Goal: Task Accomplishment & Management: Complete application form

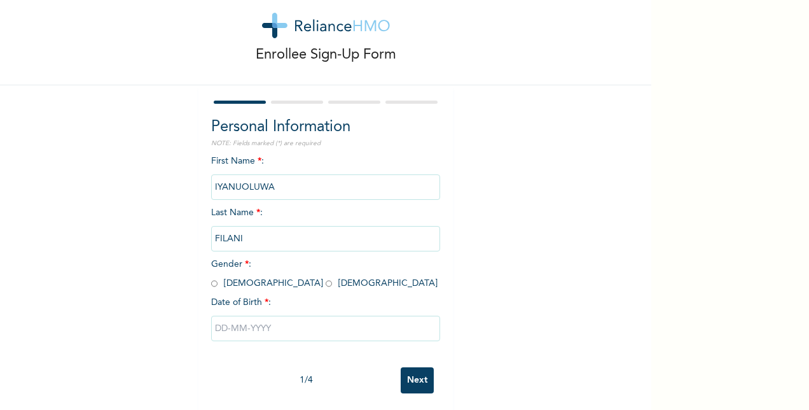
scroll to position [39, 0]
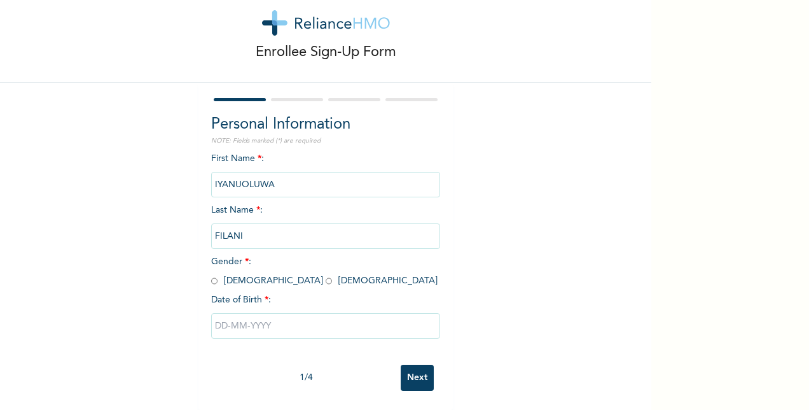
click at [326, 275] on input "radio" at bounding box center [329, 281] width 6 height 12
radio input "true"
click at [254, 321] on input "text" at bounding box center [325, 325] width 229 height 25
select select "9"
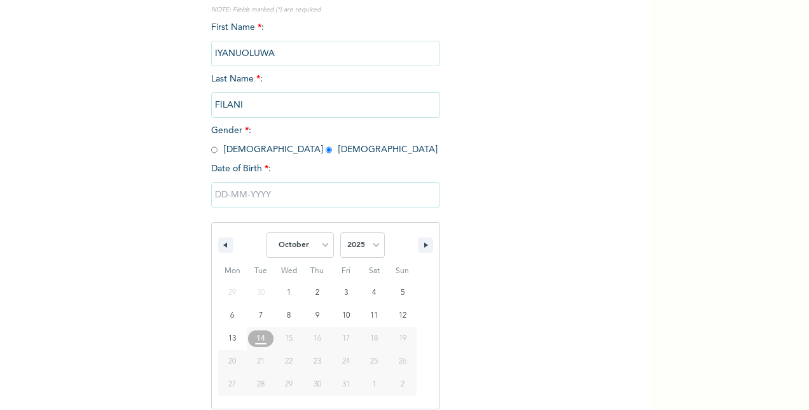
scroll to position [169, 0]
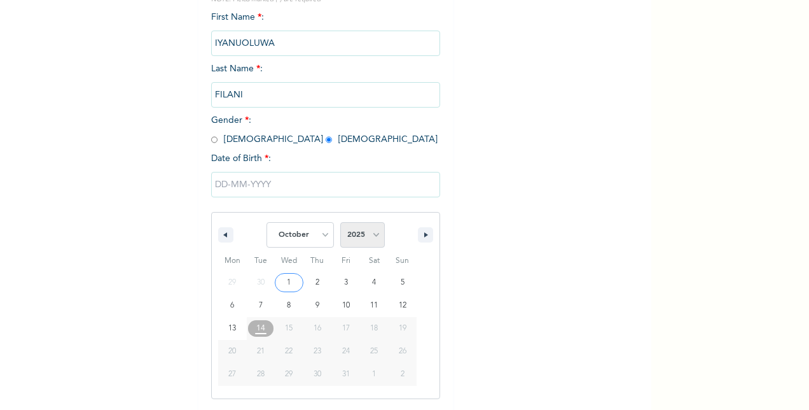
click at [366, 233] on select "2025 2024 2023 2022 2021 2020 2019 2018 2017 2016 2015 2014 2013 2012 2011 2010…" at bounding box center [362, 234] width 45 height 25
select select "1989"
click at [340, 223] on select "2025 2024 2023 2022 2021 2020 2019 2018 2017 2016 2015 2014 2013 2012 2011 2010…" at bounding box center [362, 234] width 45 height 25
click at [314, 236] on select "January February March April May June July August September October November De…" at bounding box center [299, 234] width 67 height 25
select select "3"
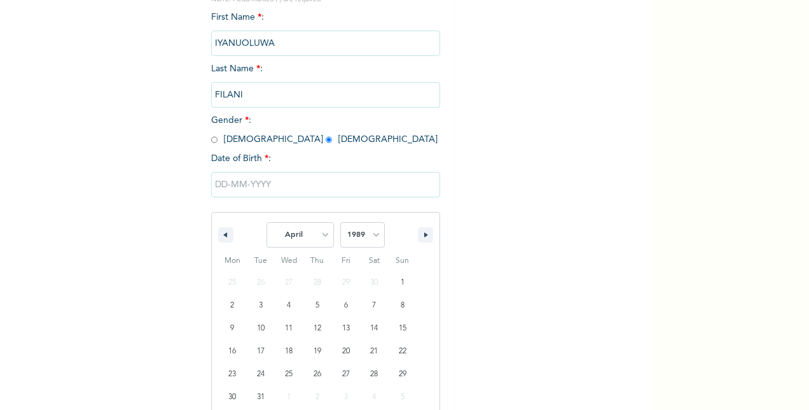
click at [266, 223] on select "January February March April May June July August September October November De…" at bounding box center [299, 234] width 67 height 25
type input "[DATE]"
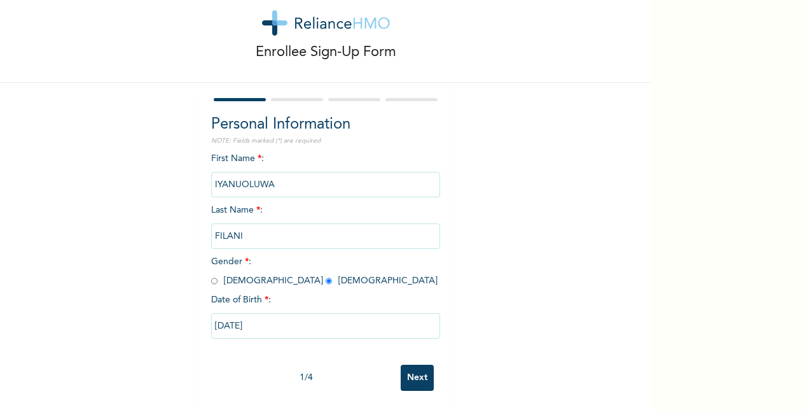
click at [412, 369] on input "Next" at bounding box center [417, 377] width 33 height 26
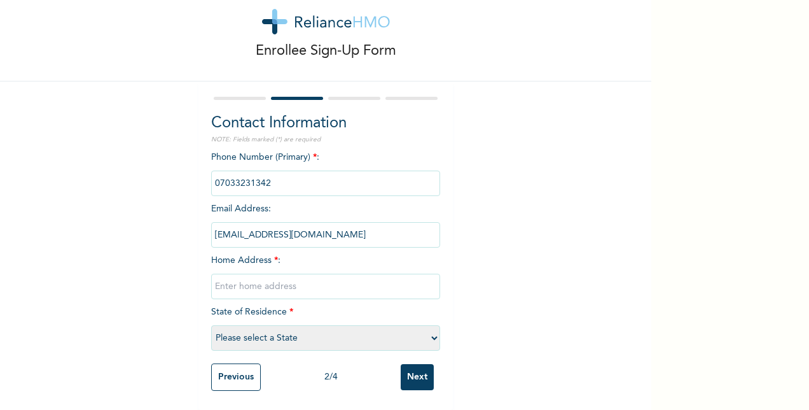
drag, startPoint x: 271, startPoint y: 170, endPoint x: 202, endPoint y: 153, distance: 71.3
click at [202, 153] on div "Contact Information NOTE: Fields marked (*) are required Phone Number (Primary)…" at bounding box center [325, 245] width 254 height 328
drag, startPoint x: 202, startPoint y: 153, endPoint x: 252, endPoint y: 168, distance: 52.3
click at [252, 170] on input "phone" at bounding box center [325, 182] width 229 height 25
click at [265, 280] on input "text" at bounding box center [325, 285] width 229 height 25
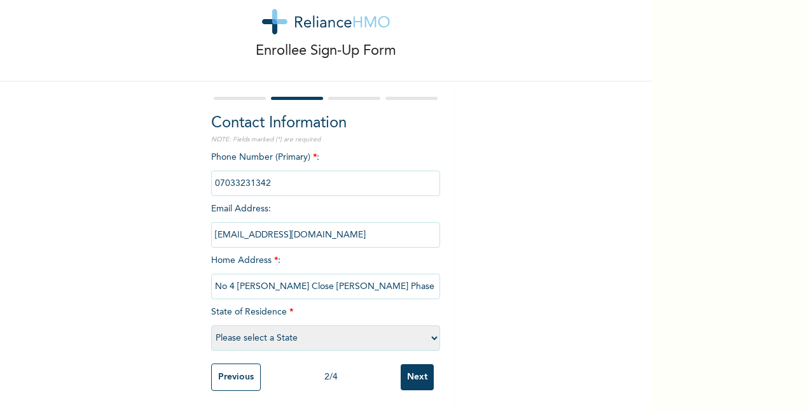
type input "No 4 [PERSON_NAME] Close [PERSON_NAME] Phase 1"
click at [429, 327] on select "Please select a State [PERSON_NAME] (FCT) [PERSON_NAME] Ibom [GEOGRAPHIC_DATA] …" at bounding box center [325, 337] width 229 height 25
select select "25"
click at [211, 325] on select "Please select a State [PERSON_NAME] (FCT) [PERSON_NAME] Ibom [GEOGRAPHIC_DATA] …" at bounding box center [325, 337] width 229 height 25
click at [273, 177] on input "phone" at bounding box center [325, 182] width 229 height 25
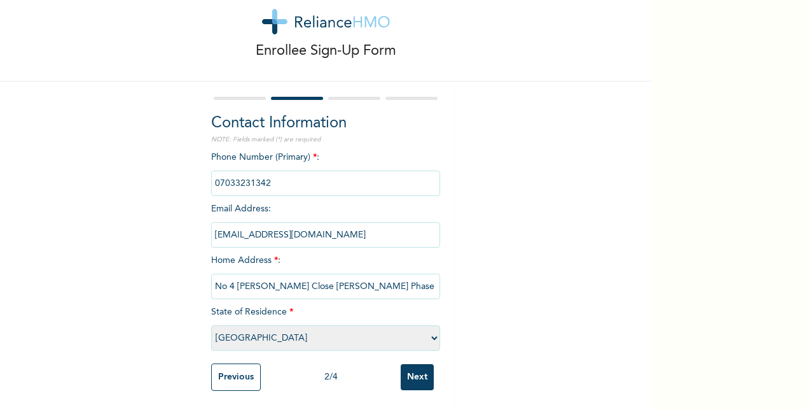
click at [272, 177] on input "phone" at bounding box center [325, 182] width 229 height 25
click at [420, 376] on input "Next" at bounding box center [417, 377] width 33 height 26
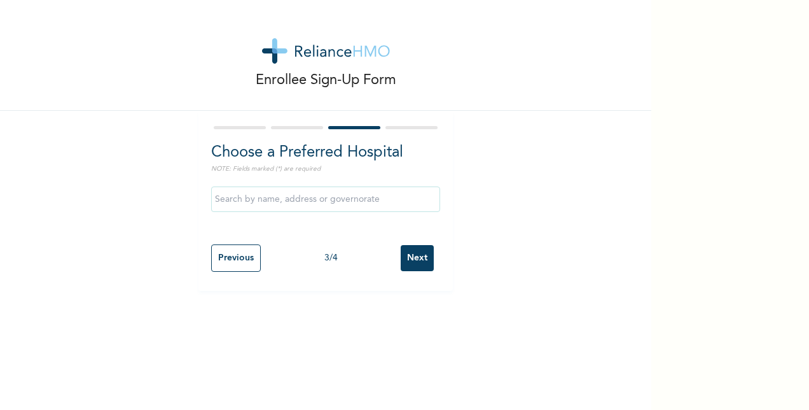
scroll to position [0, 0]
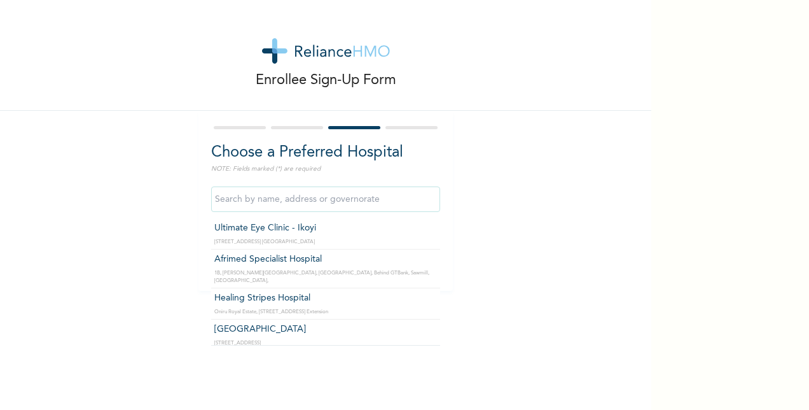
click at [345, 196] on input "text" at bounding box center [325, 198] width 229 height 25
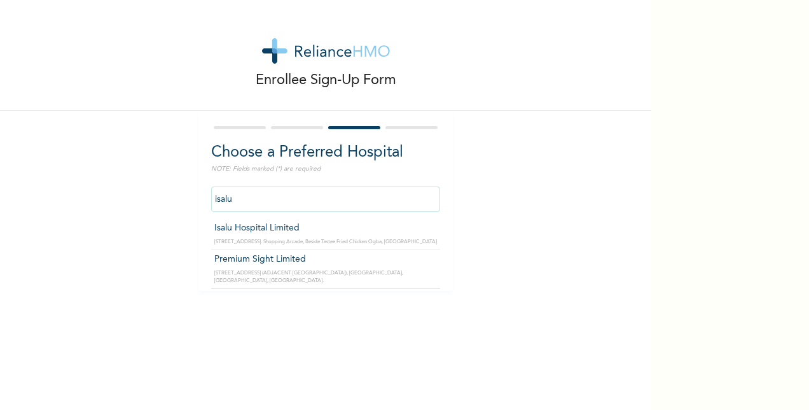
type input "Isalu Hospital Limited"
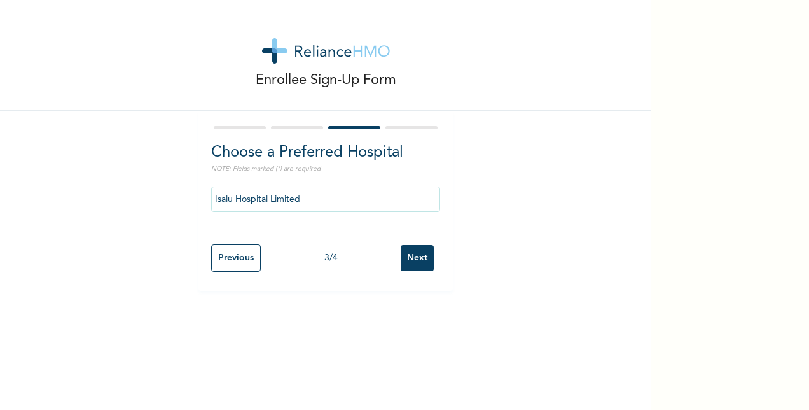
click at [402, 251] on input "Next" at bounding box center [417, 258] width 33 height 26
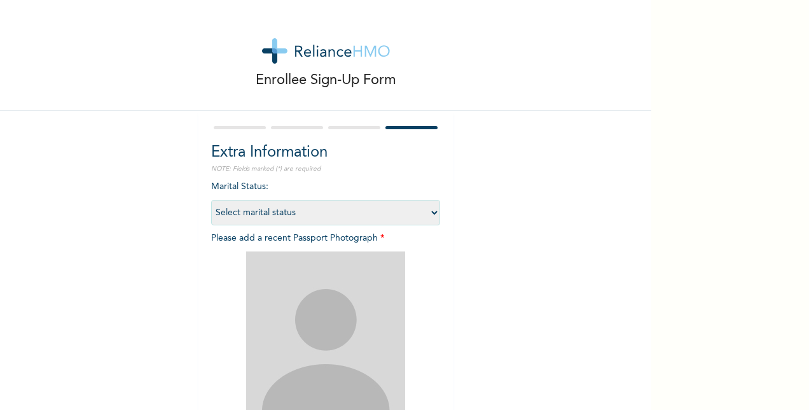
click at [418, 209] on select "Select marital status [DEMOGRAPHIC_DATA] Married [DEMOGRAPHIC_DATA] Widow/[DEMO…" at bounding box center [325, 212] width 229 height 25
select select "2"
click at [211, 200] on select "Select marital status [DEMOGRAPHIC_DATA] Married [DEMOGRAPHIC_DATA] Widow/[DEMO…" at bounding box center [325, 212] width 229 height 25
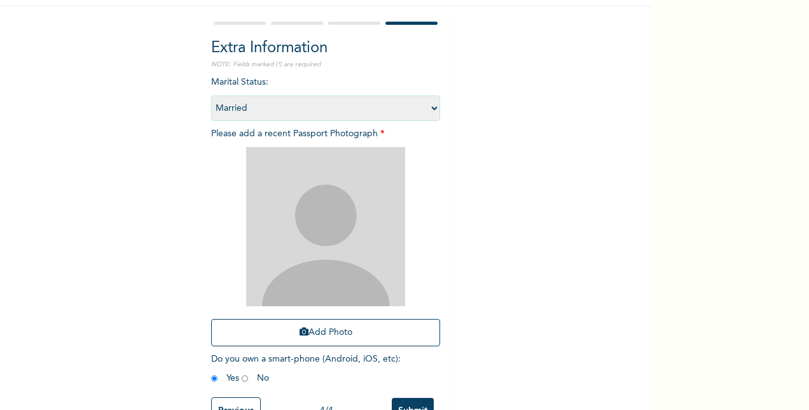
scroll to position [127, 0]
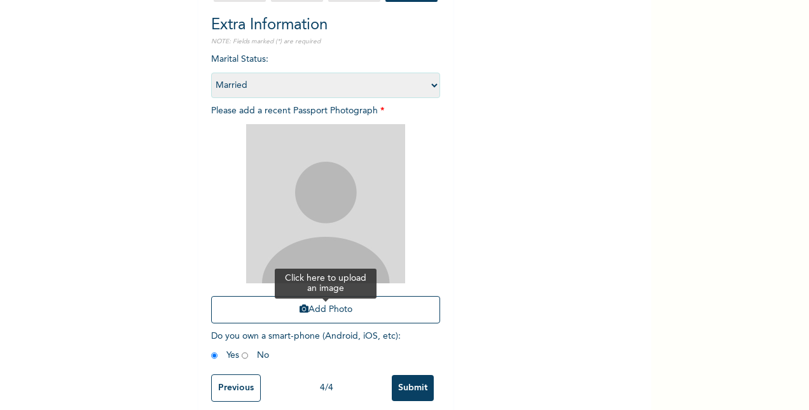
click at [329, 317] on button "Add Photo" at bounding box center [325, 309] width 229 height 27
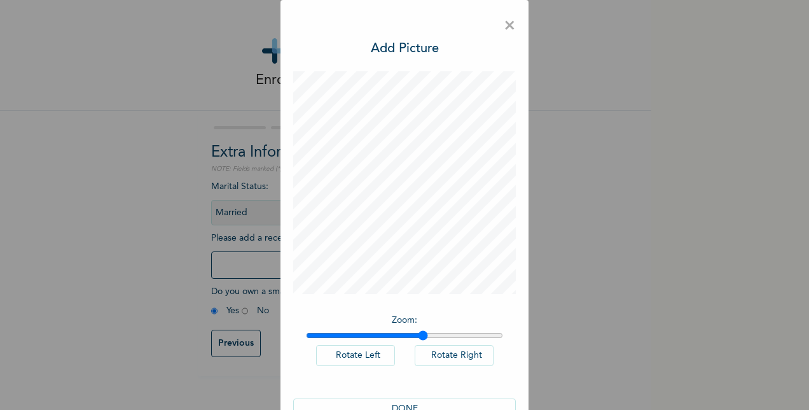
drag, startPoint x: 308, startPoint y: 333, endPoint x: 418, endPoint y: 358, distance: 112.8
type input "1.6"
click at [418, 340] on input "range" at bounding box center [404, 335] width 197 height 10
click at [504, 17] on span "×" at bounding box center [510, 26] width 12 height 27
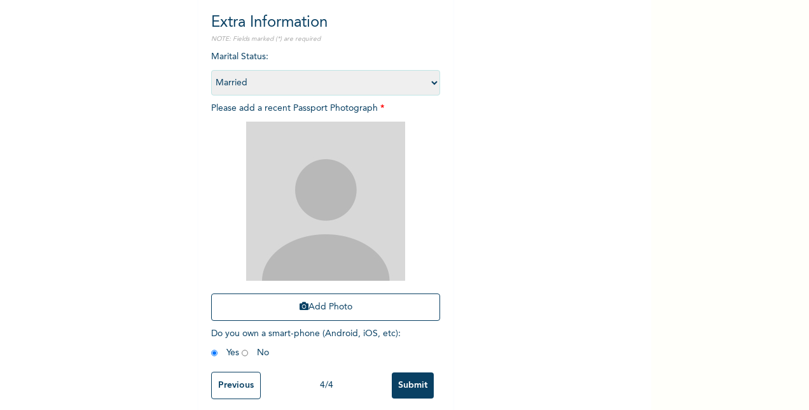
scroll to position [149, 0]
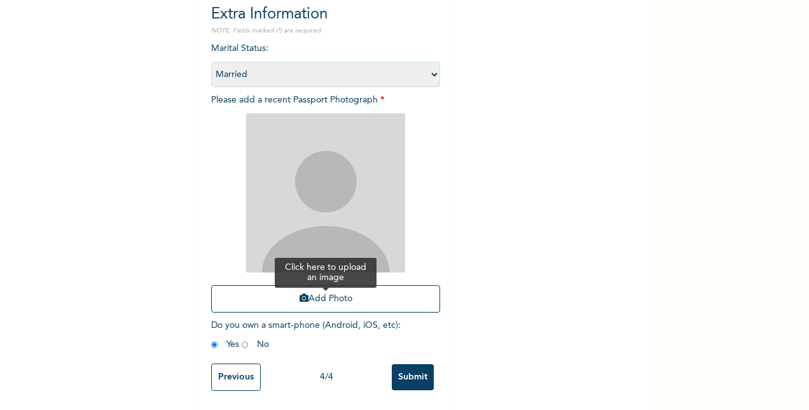
click at [317, 286] on button "Add Photo" at bounding box center [325, 298] width 229 height 27
click at [305, 285] on button "Add Photo" at bounding box center [325, 298] width 229 height 27
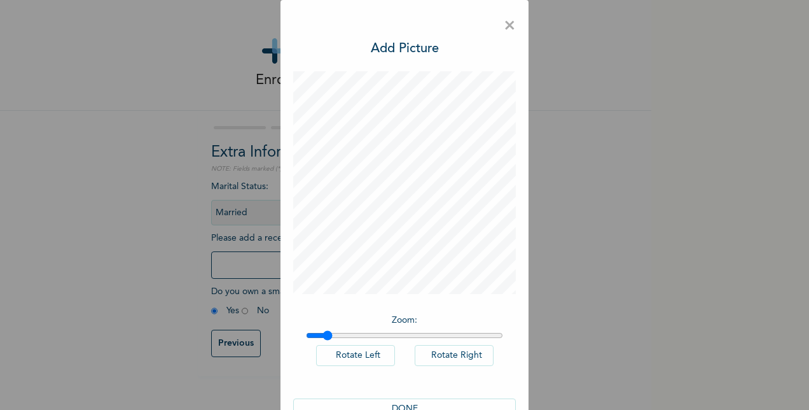
type input "1.09"
click at [322, 334] on input "range" at bounding box center [404, 335] width 197 height 10
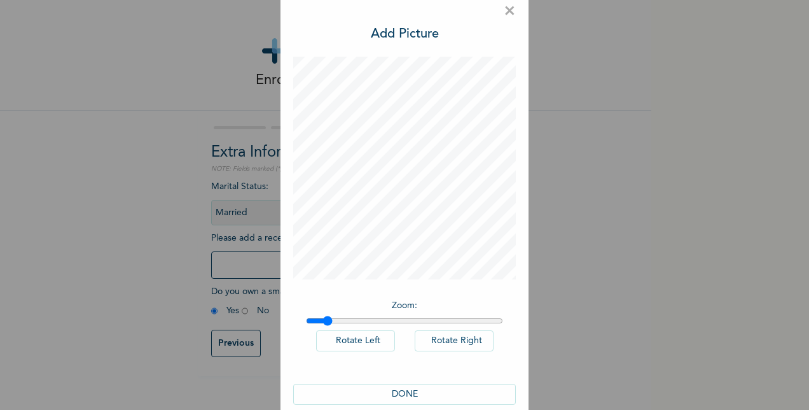
scroll to position [34, 0]
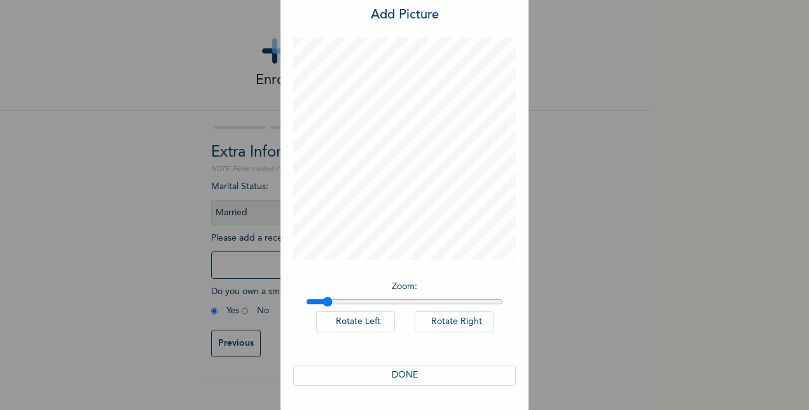
click at [393, 374] on button "DONE" at bounding box center [404, 374] width 223 height 21
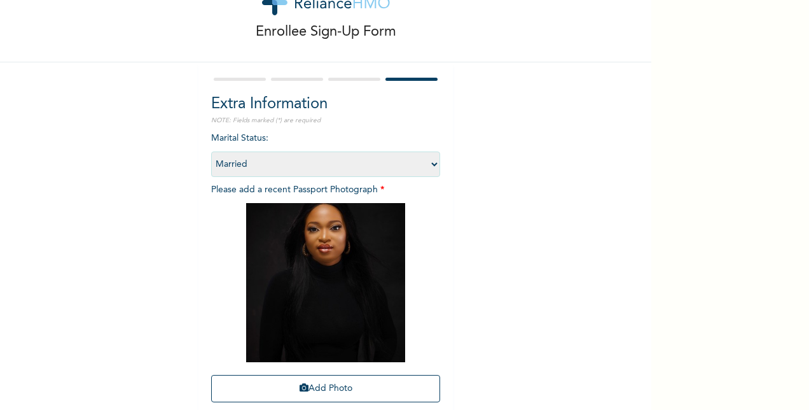
scroll to position [149, 0]
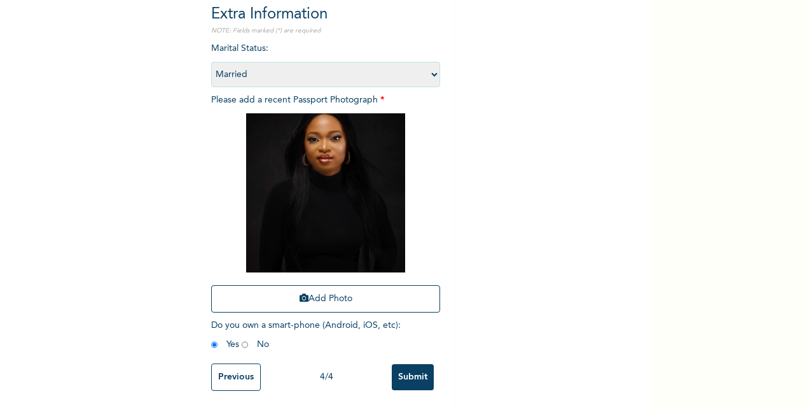
click at [415, 372] on input "Submit" at bounding box center [413, 377] width 42 height 26
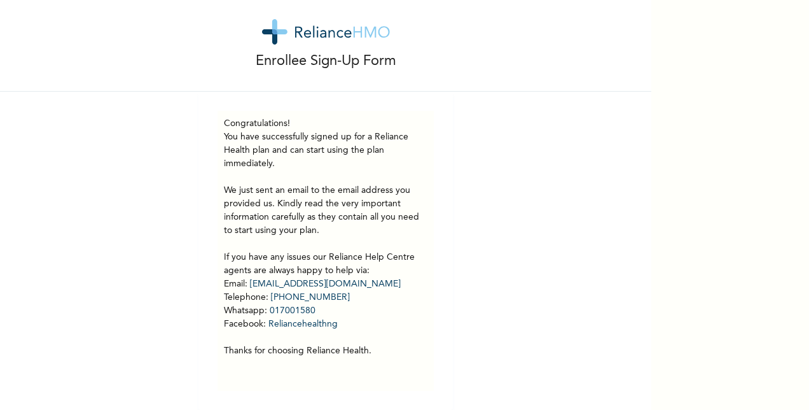
scroll to position [29, 0]
